Goal: Task Accomplishment & Management: Manage account settings

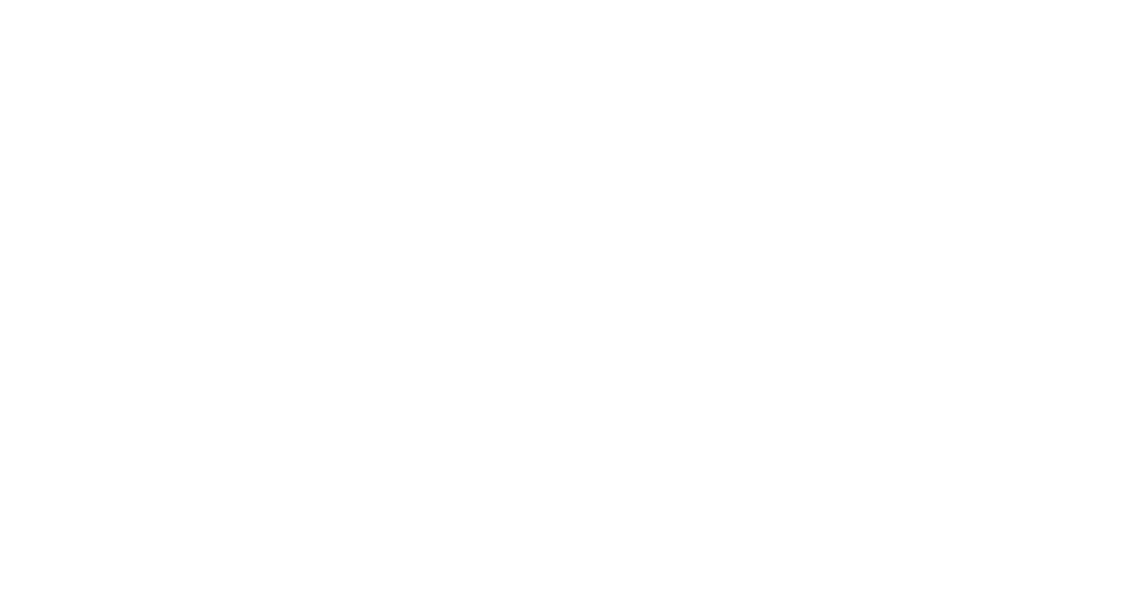
click at [487, 7] on html at bounding box center [566, 3] width 1132 height 7
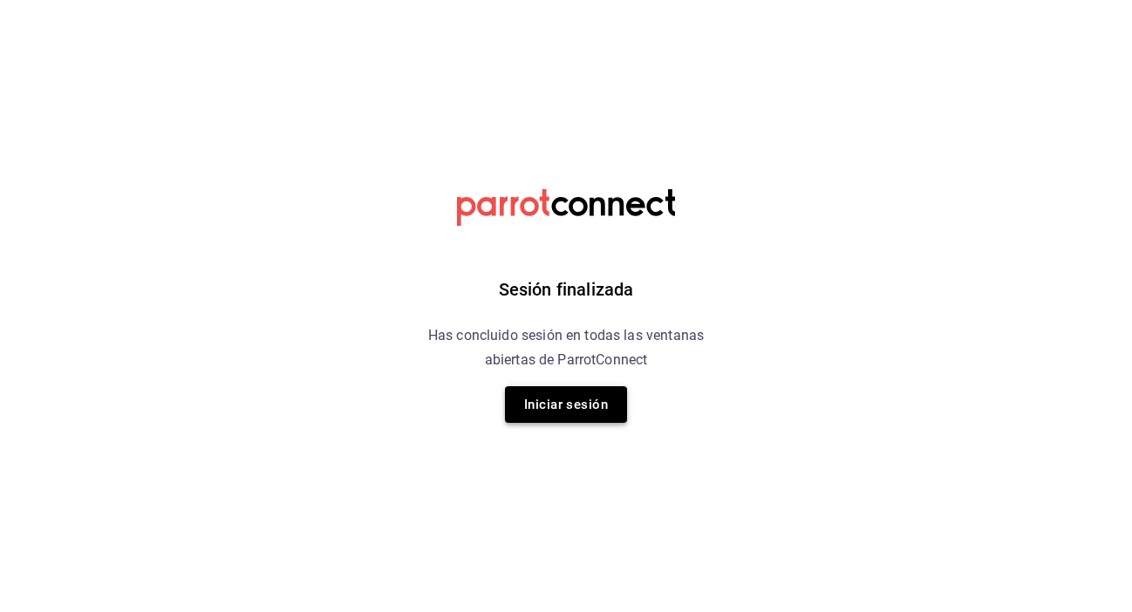
click at [584, 410] on button "Iniciar sesión" at bounding box center [566, 404] width 122 height 37
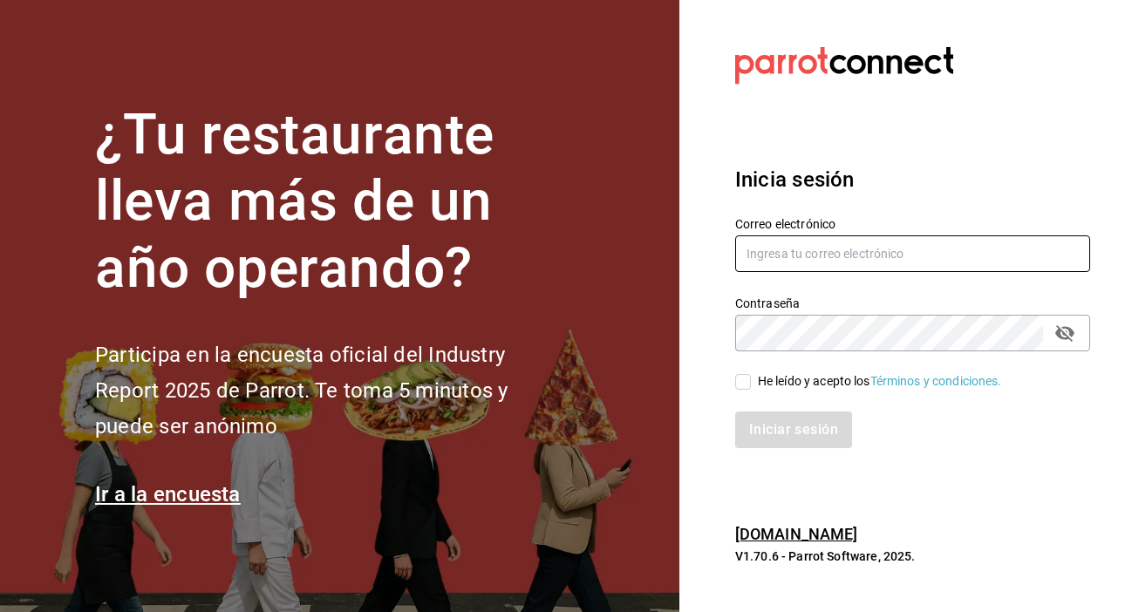
type input "[PERSON_NAME][EMAIL_ADDRESS][DOMAIN_NAME]"
click at [749, 385] on input "He leído y acepto los Términos y condiciones." at bounding box center [743, 382] width 16 height 16
checkbox input "true"
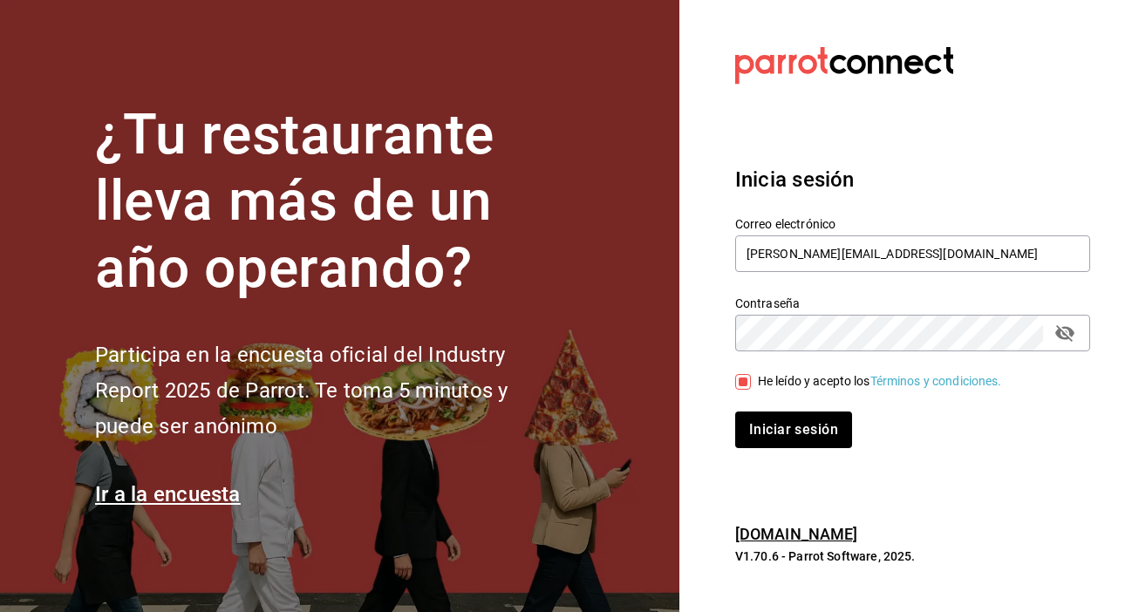
click at [782, 464] on div "Inicia sesión Correo electrónico antonio_zamoraga@hotmail.com Contraseña Contra…" at bounding box center [912, 306] width 355 height 327
click at [782, 439] on button "Iniciar sesión" at bounding box center [793, 430] width 117 height 37
